Goal: Task Accomplishment & Management: Manage account settings

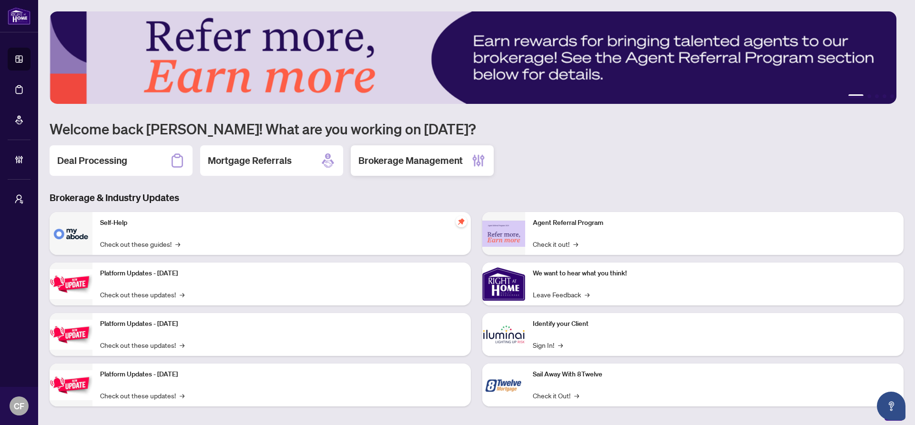
click at [438, 160] on h2 "Brokerage Management" at bounding box center [410, 160] width 104 height 13
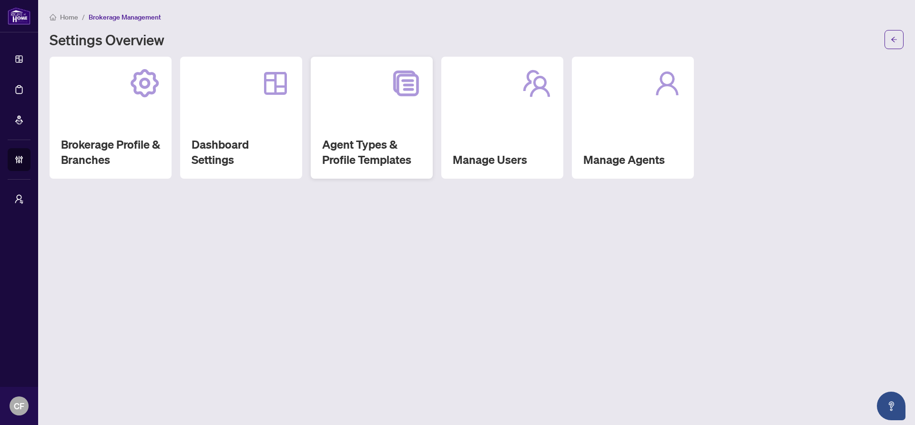
click at [373, 141] on h2 "Agent Types & Profile Templates" at bounding box center [371, 152] width 99 height 30
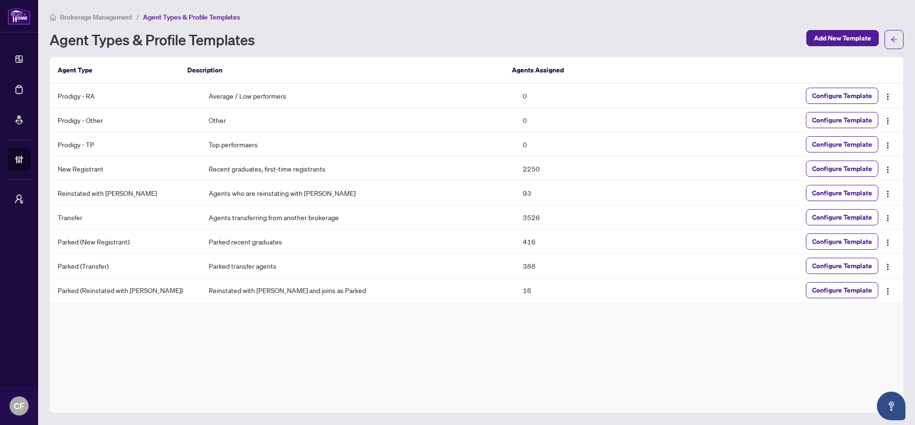
click at [107, 15] on span "Brokerage Management" at bounding box center [96, 17] width 72 height 9
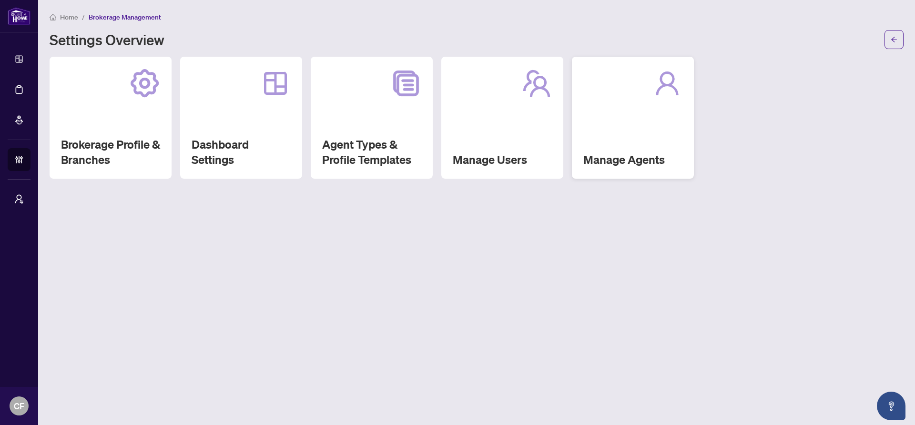
click at [660, 102] on div "Manage Agents" at bounding box center [633, 118] width 122 height 122
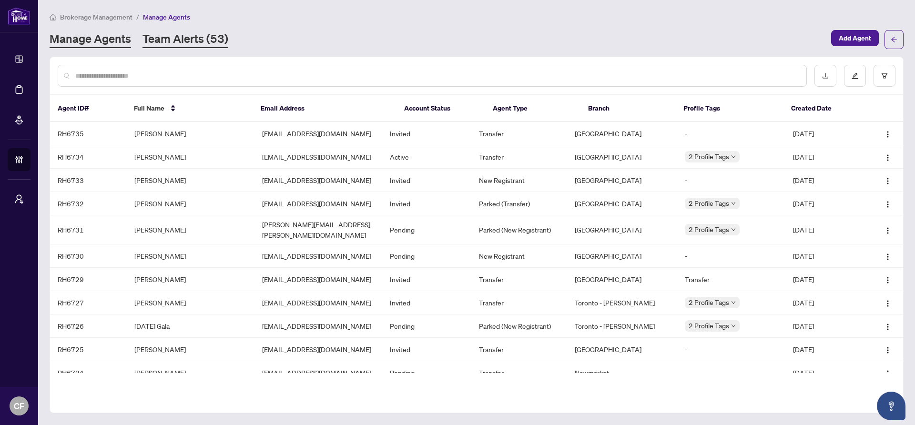
click at [219, 34] on link "Team Alerts (53)" at bounding box center [185, 39] width 86 height 17
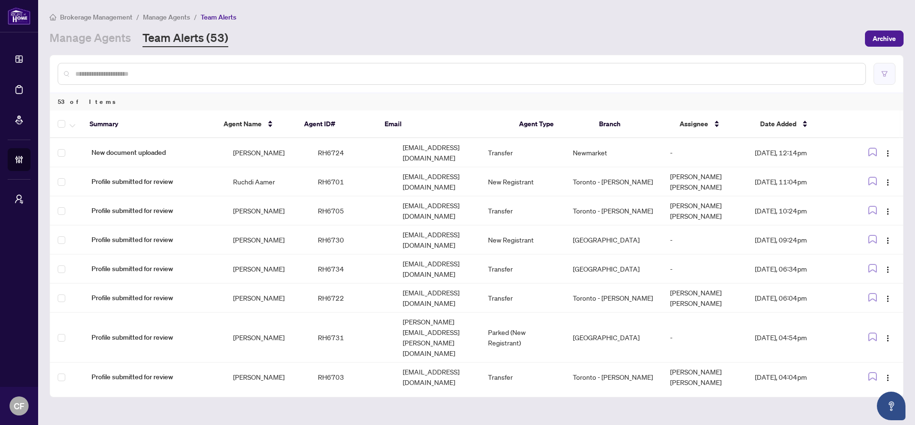
click at [879, 74] on button "button" at bounding box center [884, 74] width 22 height 22
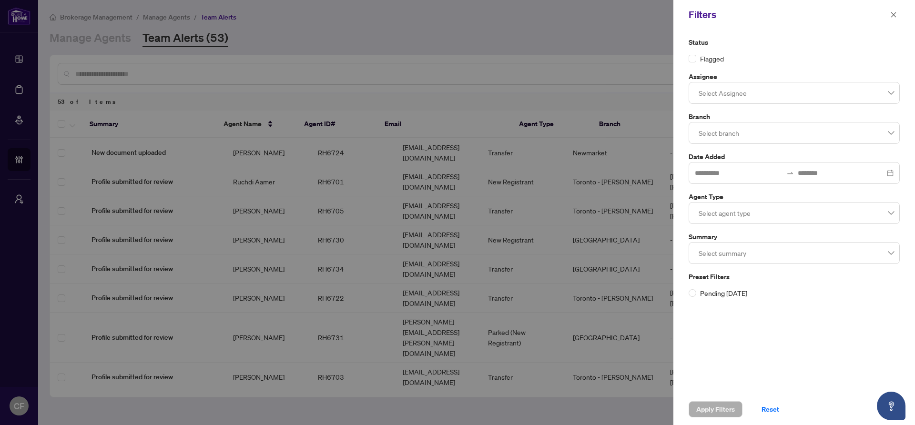
click at [751, 258] on div at bounding box center [794, 252] width 199 height 17
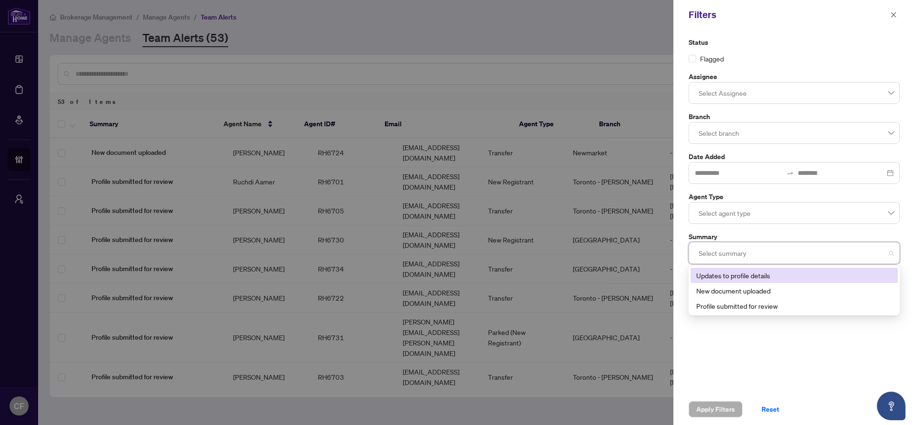
click at [744, 208] on div at bounding box center [794, 212] width 199 height 17
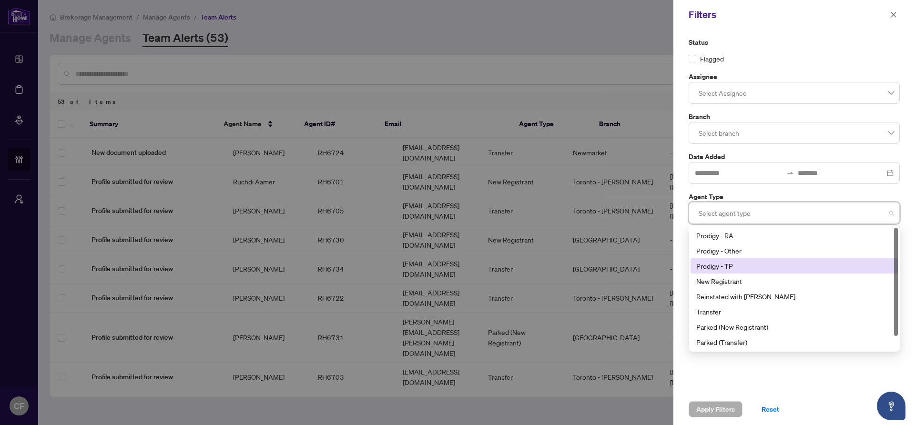
click at [744, 266] on div "Prodigy - TP" at bounding box center [794, 266] width 196 height 10
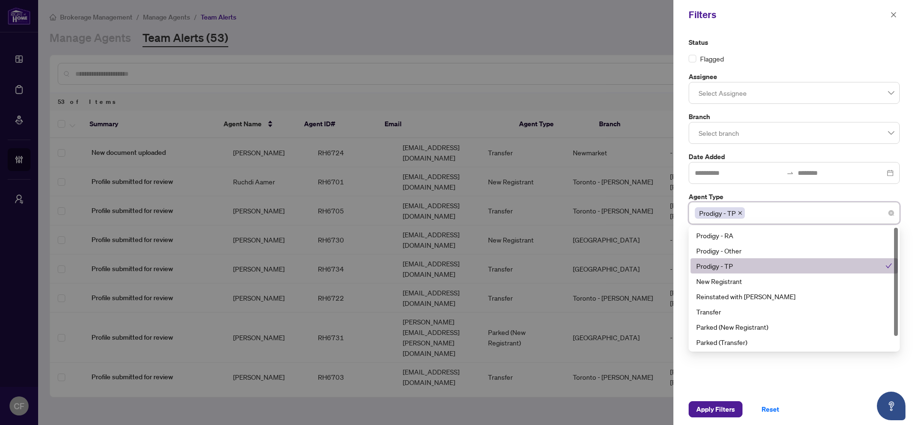
click at [744, 253] on div "Prodigy - Other" at bounding box center [794, 250] width 196 height 10
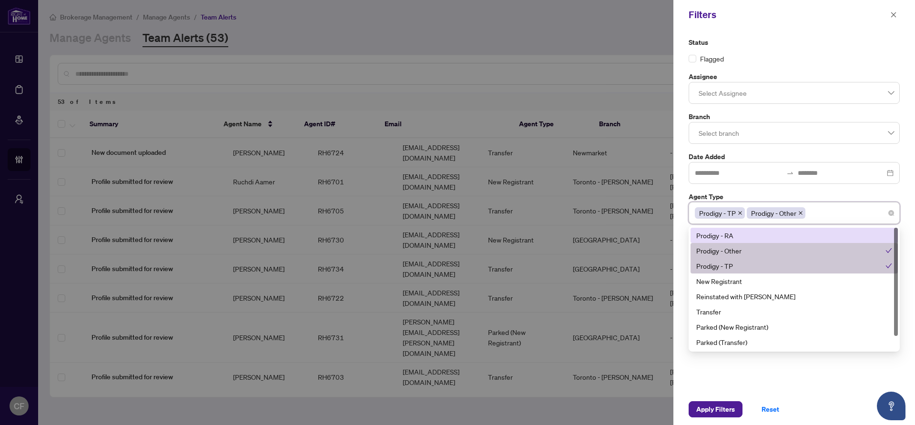
click at [747, 239] on div "Prodigy - RA" at bounding box center [794, 235] width 196 height 10
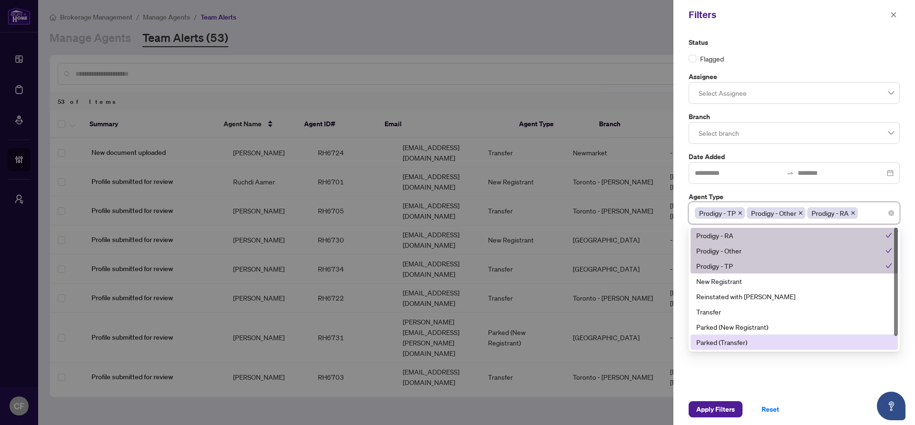
click at [764, 371] on div "Status Flagged Assignee Select Assignee Branch Select branch Date Added Agent T…" at bounding box center [794, 212] width 242 height 364
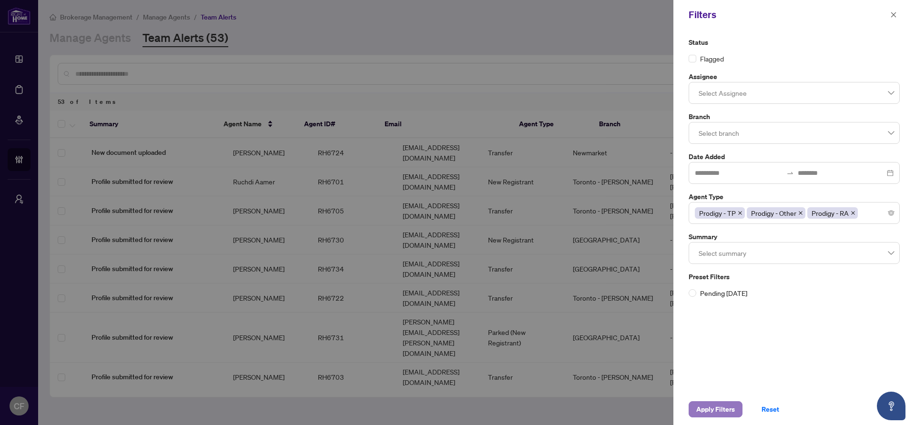
click at [728, 408] on span "Apply Filters" at bounding box center [715, 409] width 39 height 15
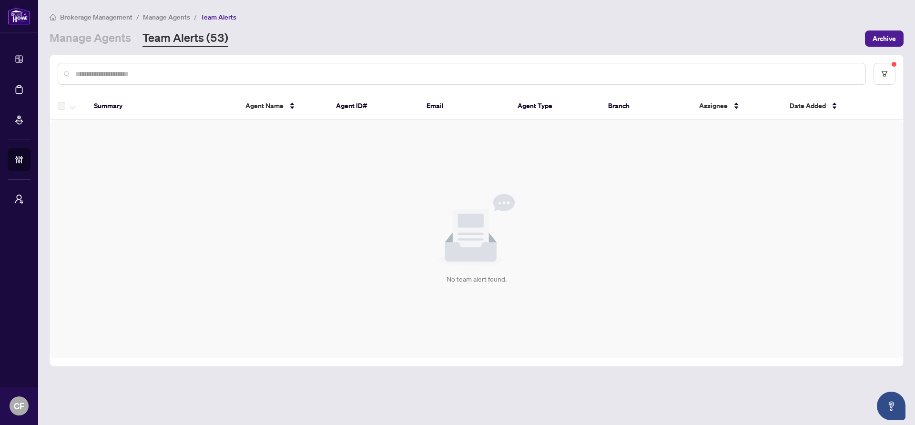
click at [182, 20] on span "Manage Agents" at bounding box center [166, 17] width 47 height 9
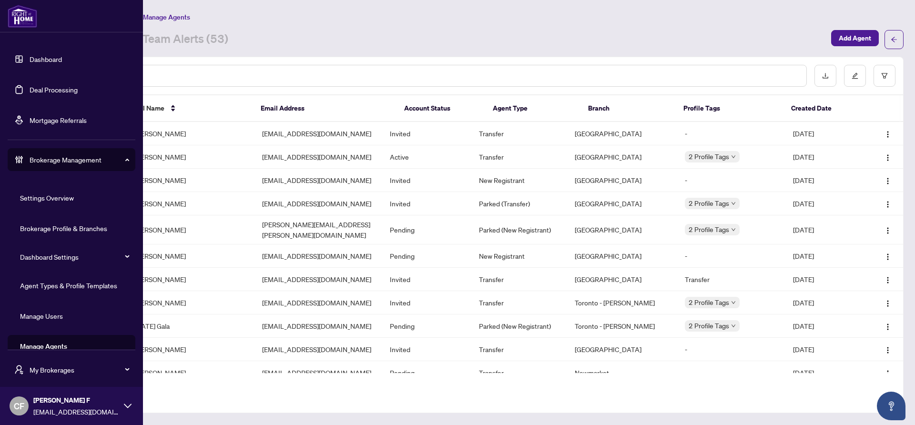
click at [100, 286] on link "Agent Types & Profile Templates" at bounding box center [68, 285] width 97 height 9
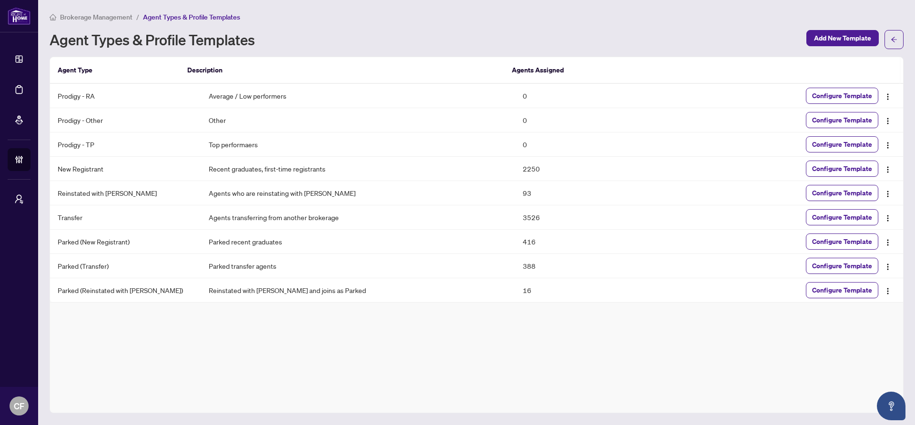
click at [121, 17] on span "Brokerage Management" at bounding box center [96, 17] width 72 height 9
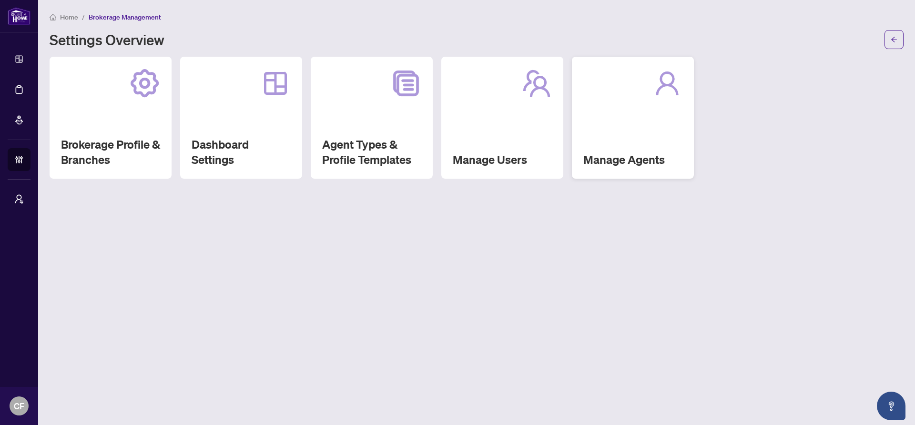
click at [641, 137] on div "Manage Agents" at bounding box center [633, 118] width 122 height 122
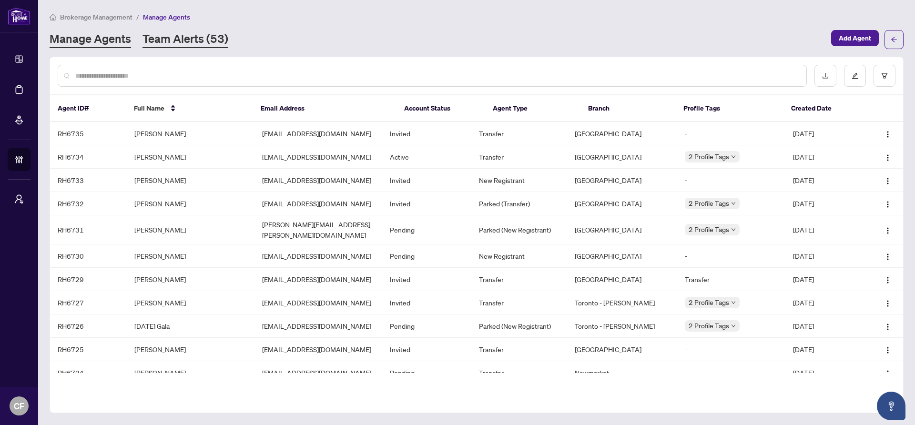
click at [155, 42] on link "Team Alerts (53)" at bounding box center [185, 39] width 86 height 17
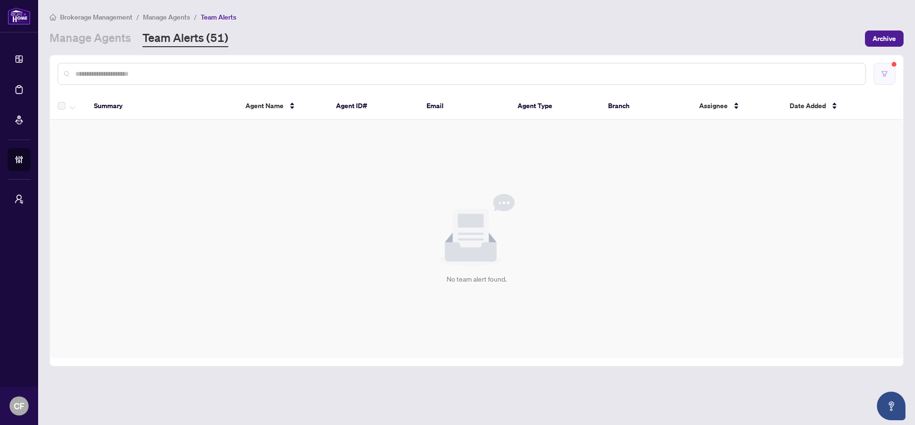
click at [890, 73] on button "button" at bounding box center [884, 74] width 22 height 22
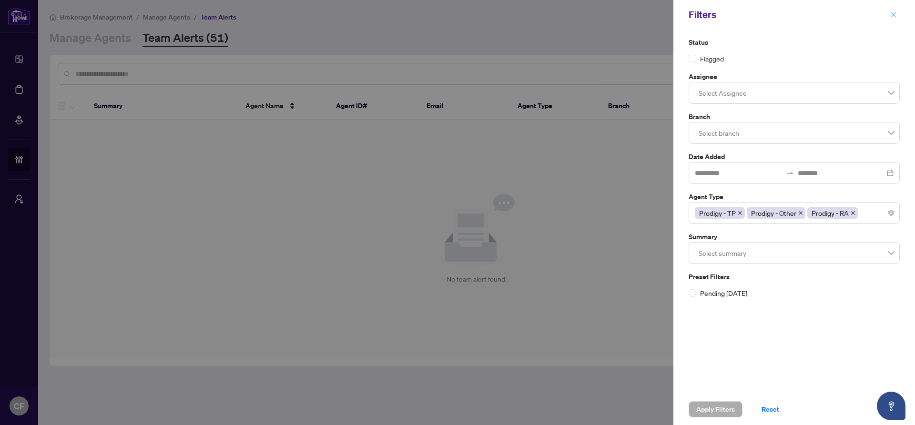
click at [895, 15] on icon "close" at bounding box center [893, 14] width 7 height 7
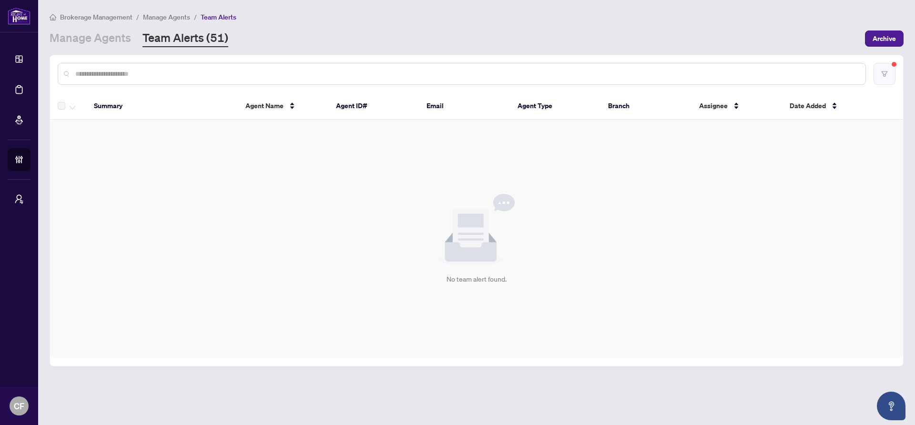
click at [886, 80] on button "button" at bounding box center [884, 74] width 22 height 22
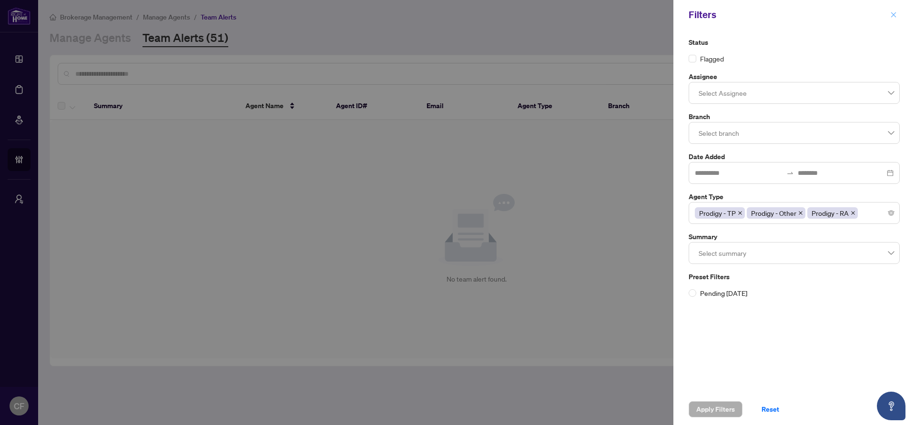
click at [891, 13] on icon "close" at bounding box center [893, 14] width 7 height 7
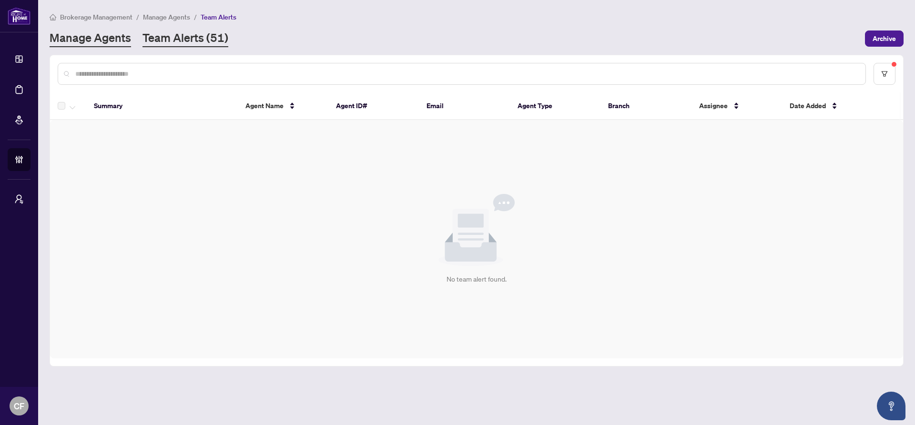
click at [107, 37] on link "Manage Agents" at bounding box center [90, 38] width 81 height 17
